Goal: Task Accomplishment & Management: Use online tool/utility

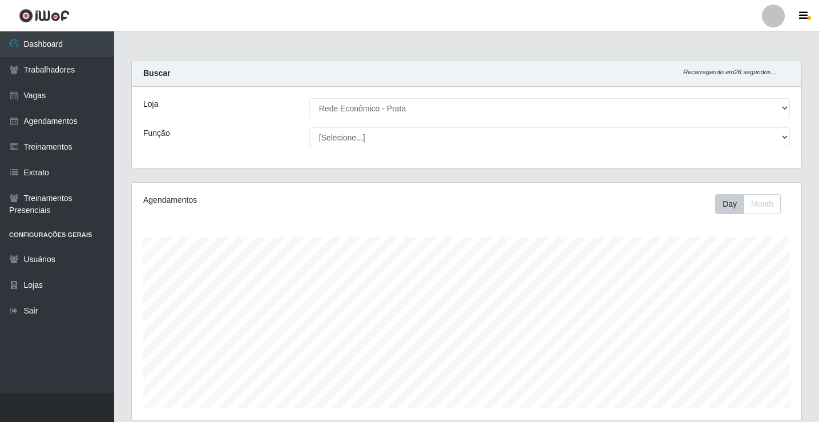
select select "192"
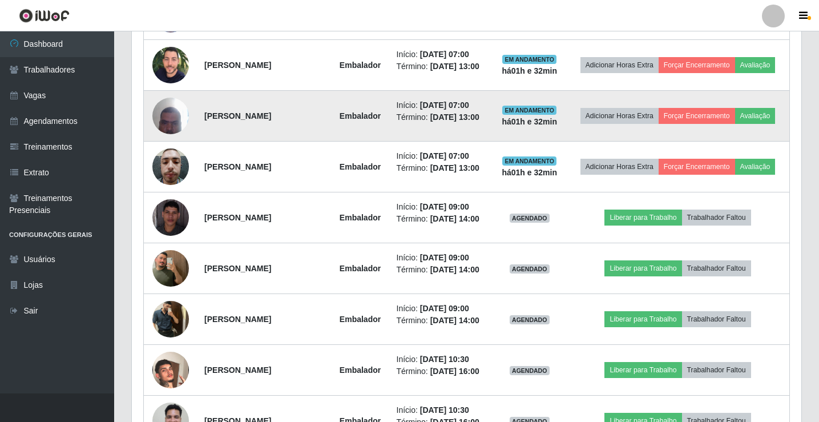
scroll to position [533, 0]
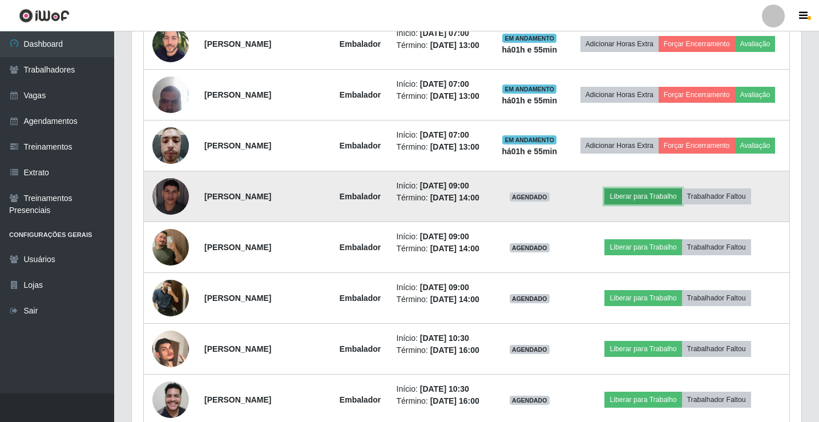
click at [651, 204] on button "Liberar para Trabalho" at bounding box center [643, 196] width 77 height 16
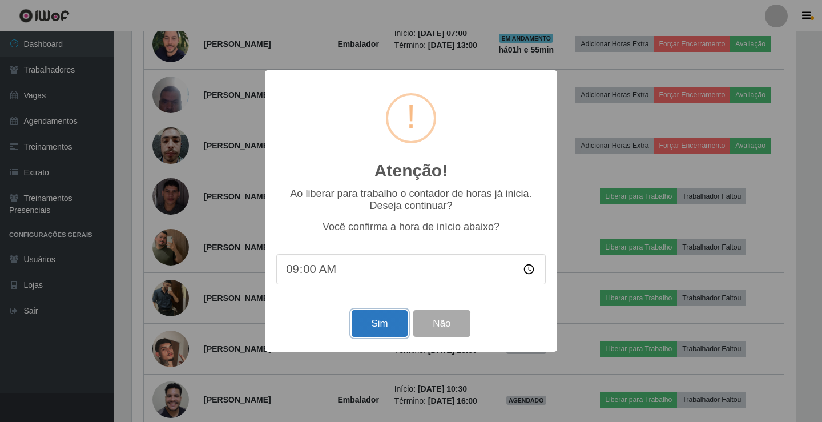
click at [384, 329] on button "Sim" at bounding box center [379, 323] width 55 height 27
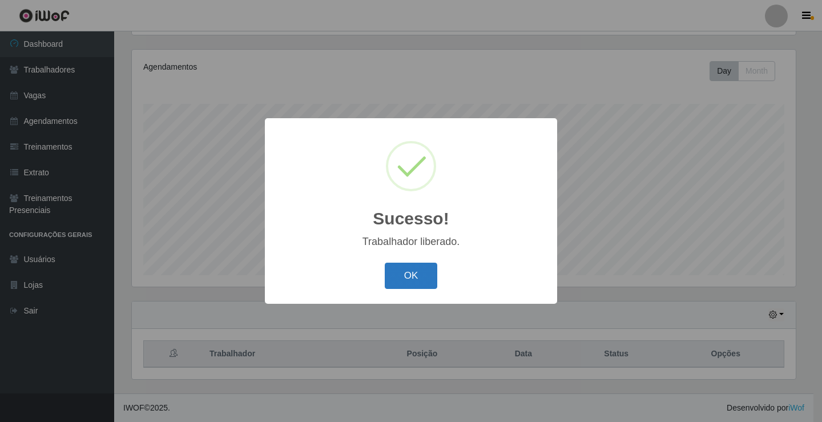
click at [408, 280] on button "OK" at bounding box center [411, 276] width 53 height 27
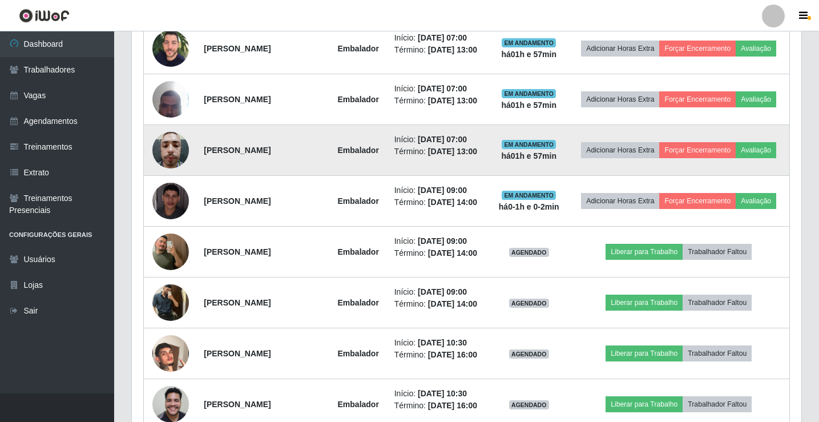
scroll to position [533, 0]
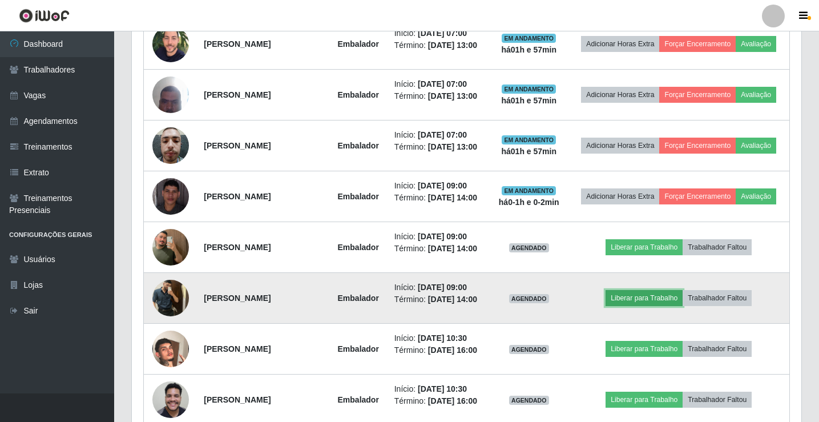
click at [642, 306] on button "Liberar para Trabalho" at bounding box center [644, 298] width 77 height 16
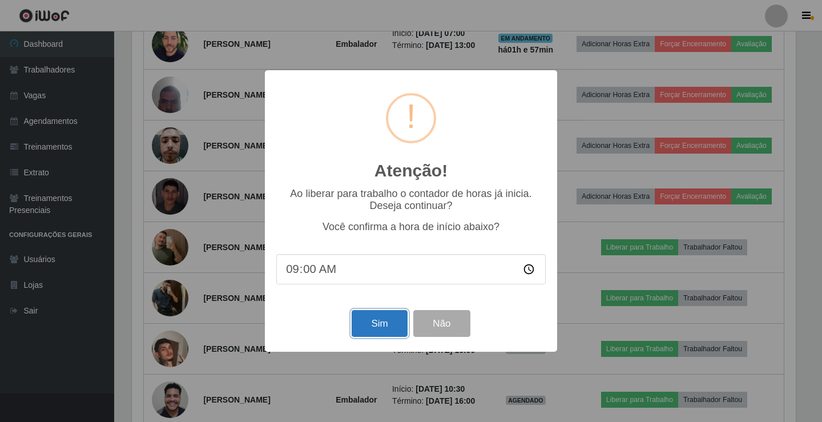
click at [376, 325] on button "Sim" at bounding box center [379, 323] width 55 height 27
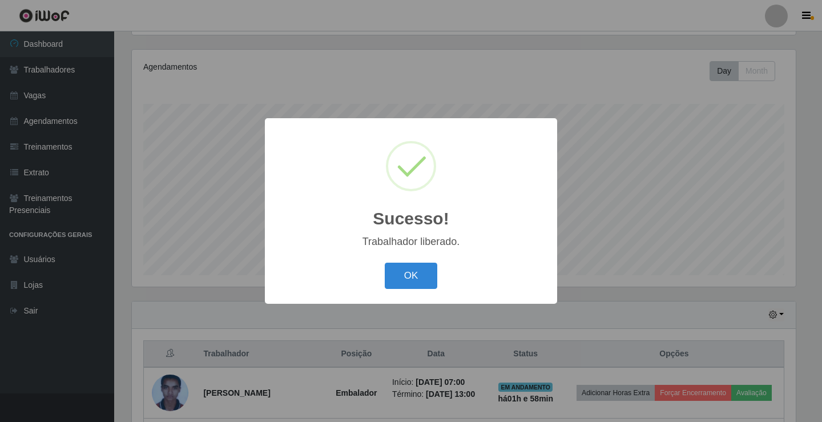
click at [385, 263] on button "OK" at bounding box center [411, 276] width 53 height 27
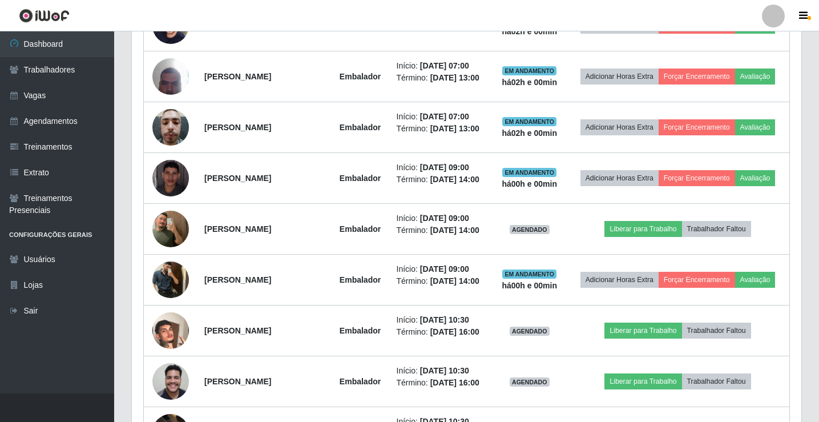
scroll to position [647, 0]
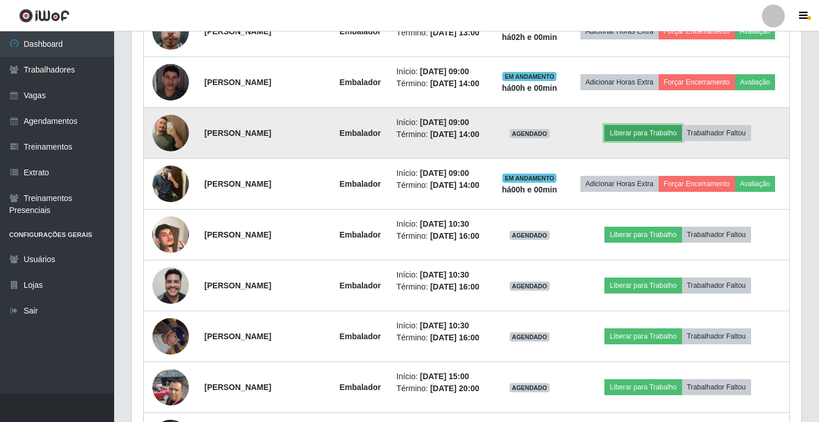
click at [652, 141] on button "Liberar para Trabalho" at bounding box center [643, 133] width 77 height 16
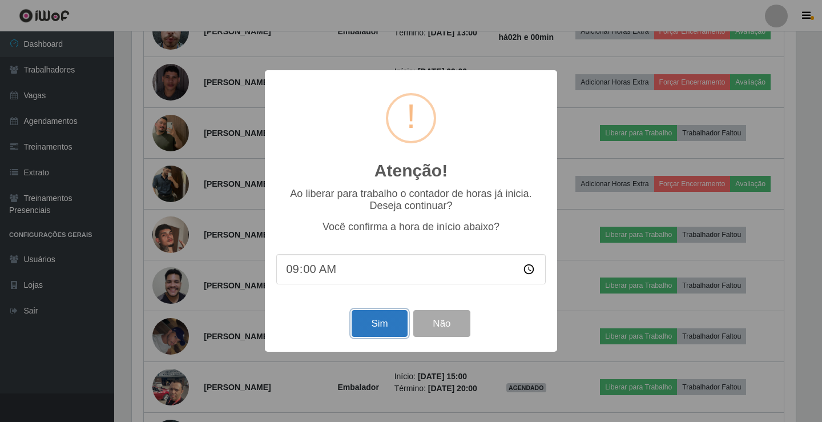
click at [384, 333] on button "Sim" at bounding box center [379, 323] width 55 height 27
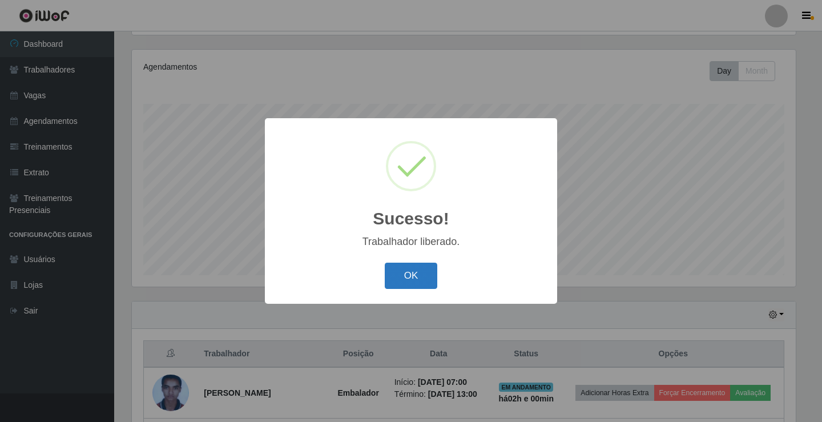
click at [429, 273] on button "OK" at bounding box center [411, 276] width 53 height 27
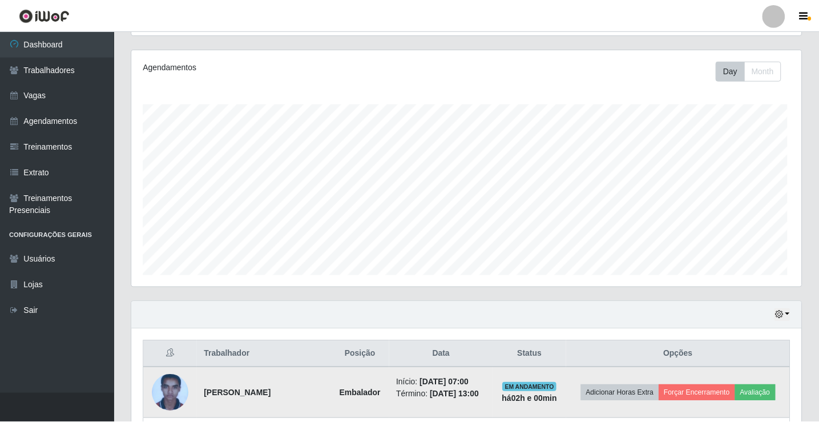
scroll to position [237, 670]
